Goal: Task Accomplishment & Management: Use online tool/utility

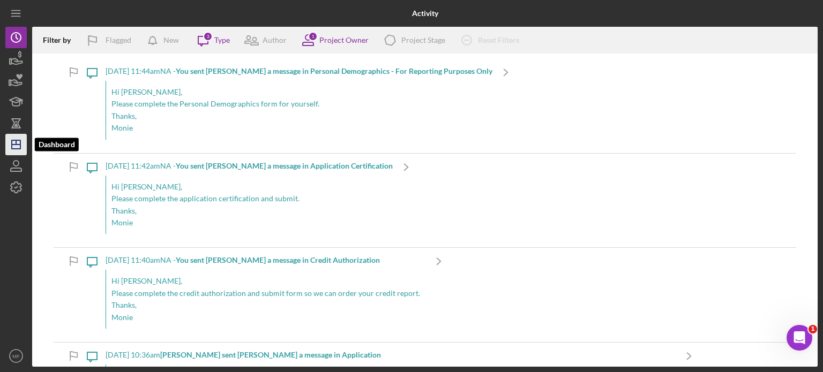
click at [13, 143] on icon "Icon/Dashboard" at bounding box center [16, 144] width 27 height 27
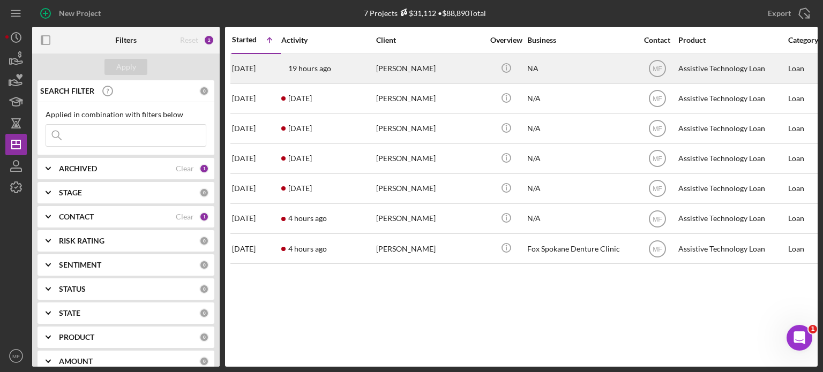
click at [427, 64] on div "NA" at bounding box center [580, 69] width 107 height 28
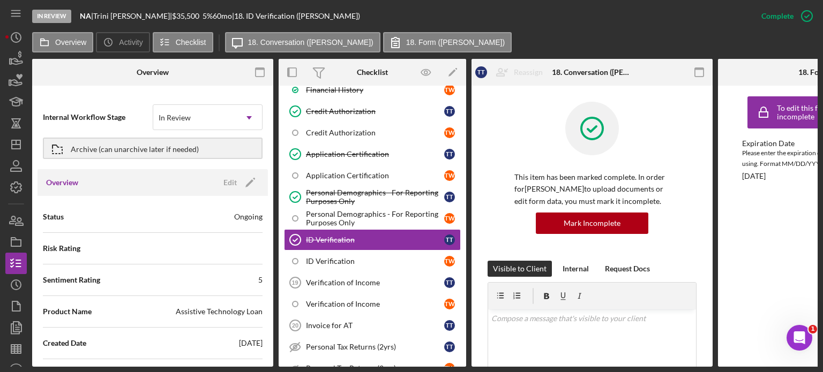
scroll to position [450, 0]
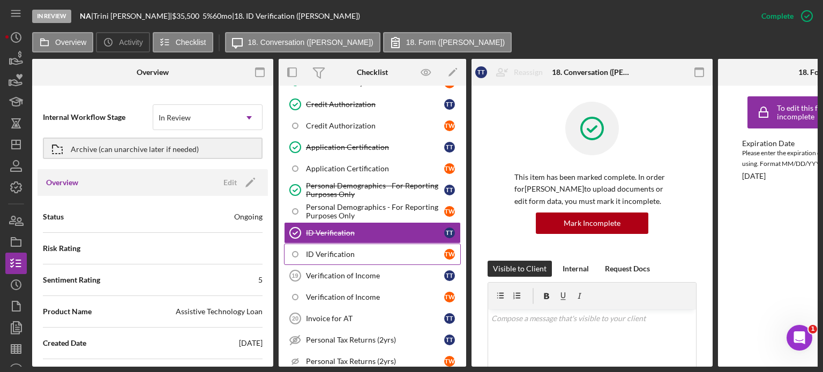
click at [318, 250] on div "ID Verification" at bounding box center [375, 254] width 138 height 9
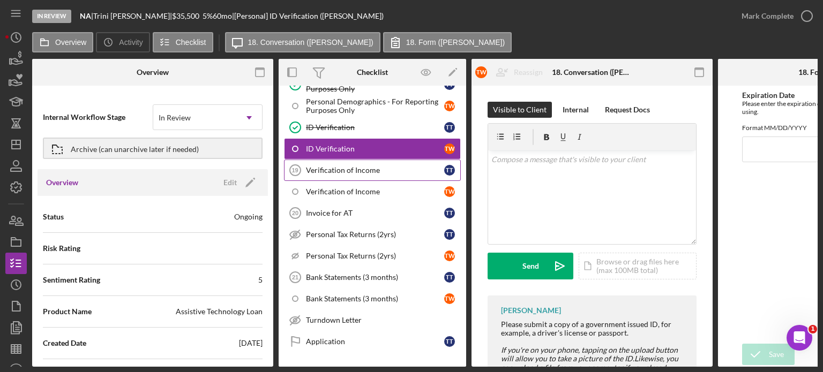
scroll to position [557, 0]
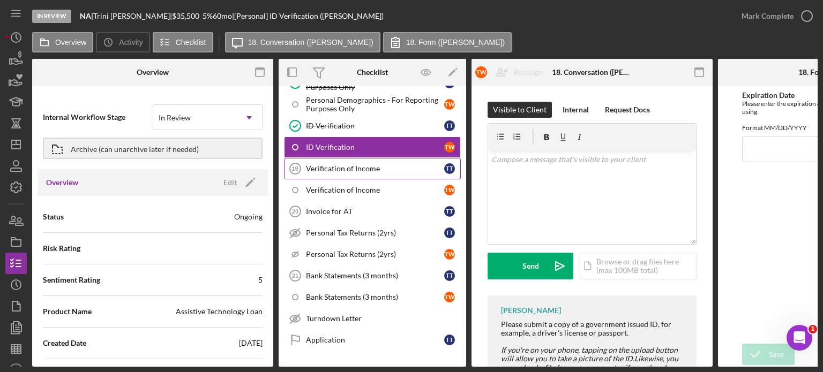
click at [357, 165] on div "Verification of Income" at bounding box center [375, 169] width 138 height 9
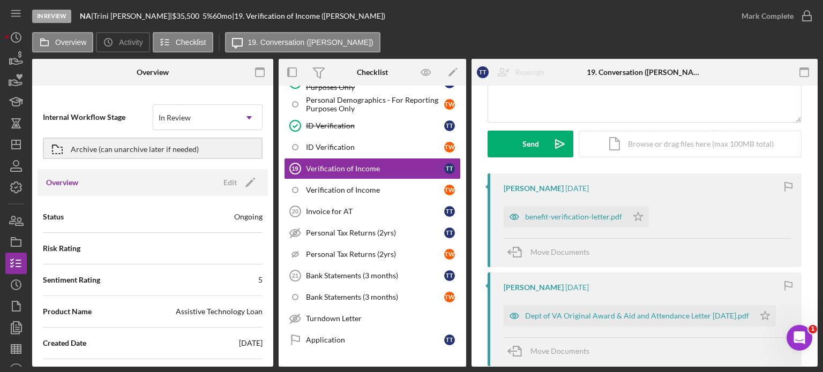
scroll to position [161, 0]
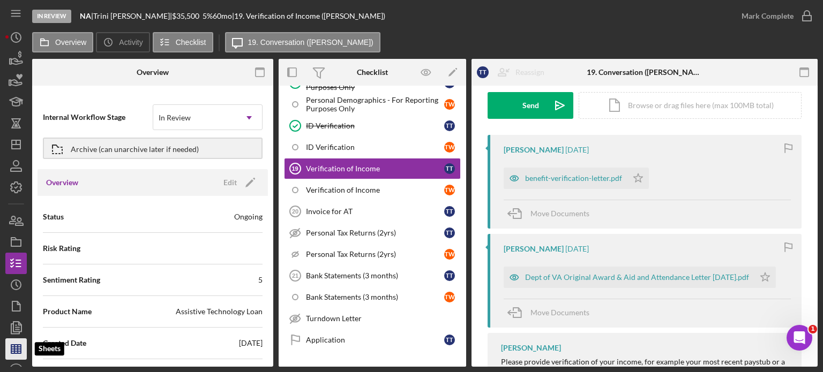
click at [21, 347] on icon "button" at bounding box center [16, 349] width 27 height 27
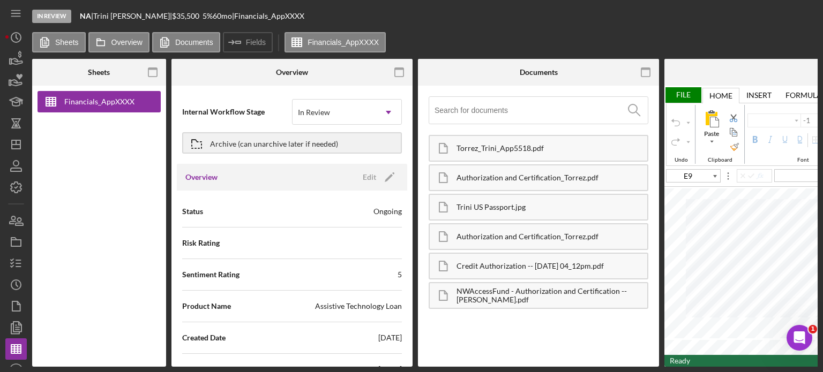
type input "Arial"
type input "10"
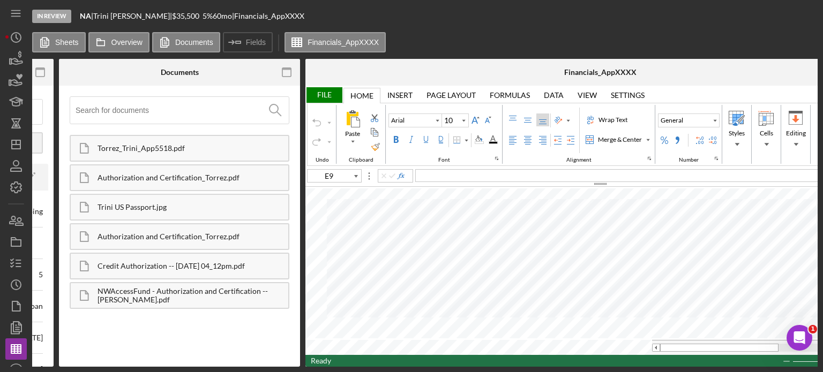
scroll to position [0, 436]
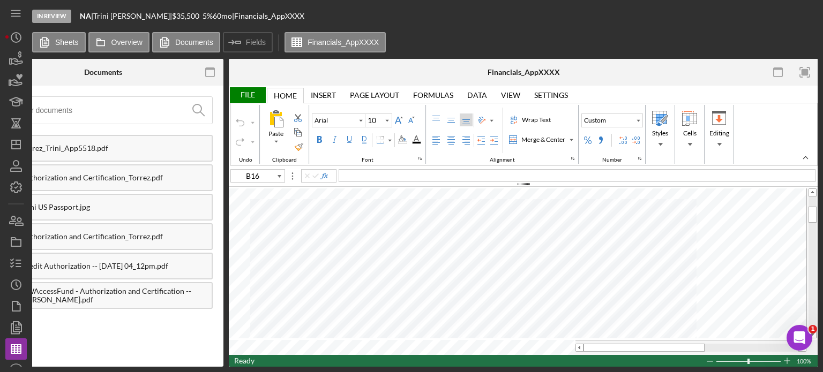
type input "A16"
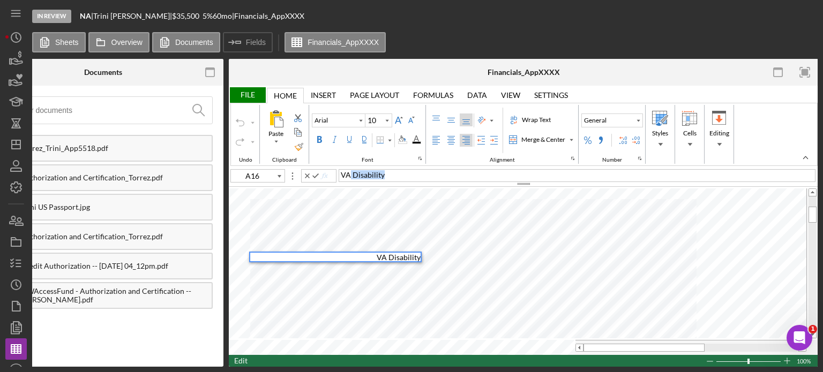
drag, startPoint x: 388, startPoint y: 173, endPoint x: 348, endPoint y: 176, distance: 39.7
click at [348, 176] on div "VA Disability" at bounding box center [577, 175] width 477 height 13
type input "B16"
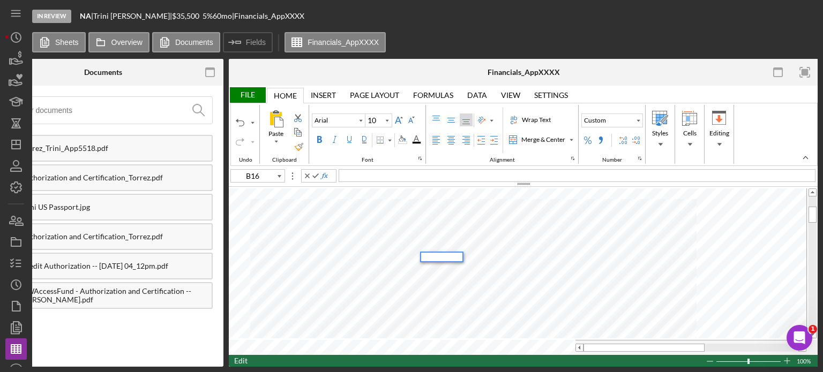
click at [427, 256] on div at bounding box center [443, 257] width 39 height 9
